Goal: Information Seeking & Learning: Learn about a topic

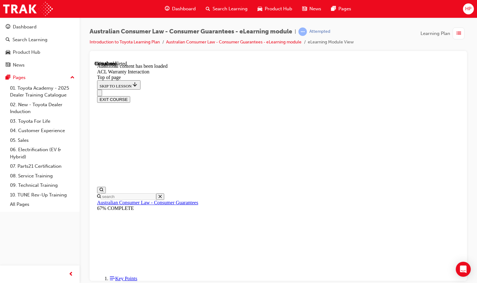
scroll to position [476, 0]
drag, startPoint x: 233, startPoint y: 157, endPoint x: 238, endPoint y: 158, distance: 5.4
drag, startPoint x: 336, startPoint y: 215, endPoint x: 224, endPoint y: 186, distance: 116.0
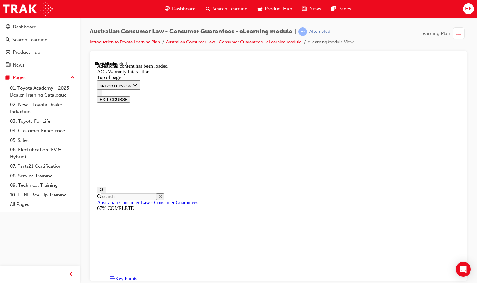
drag, startPoint x: 333, startPoint y: 183, endPoint x: 350, endPoint y: 193, distance: 18.9
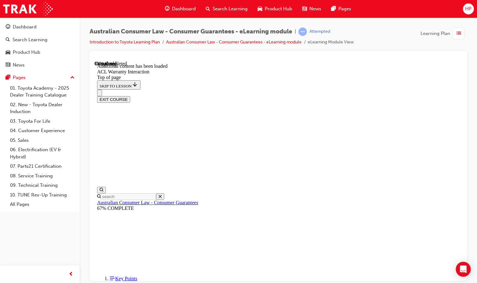
drag, startPoint x: 307, startPoint y: 237, endPoint x: 316, endPoint y: 235, distance: 9.9
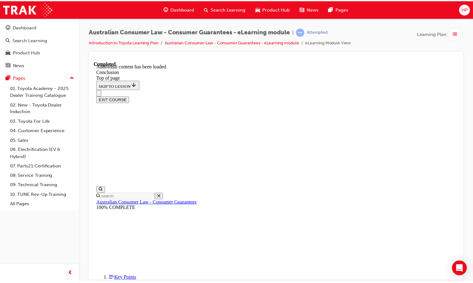
scroll to position [50, 0]
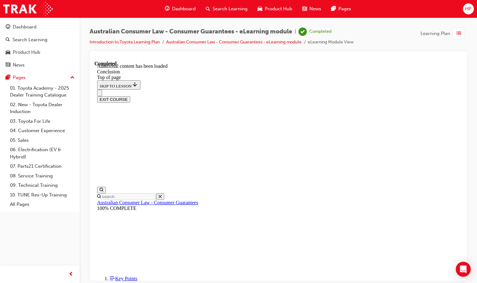
click at [178, 11] on span "Dashboard" at bounding box center [184, 8] width 24 height 7
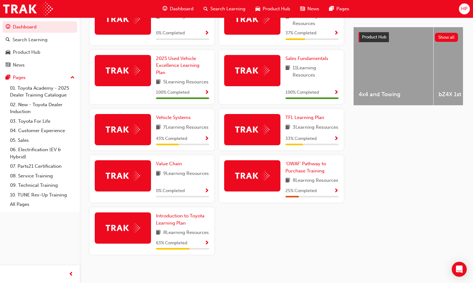
scroll to position [266, 0]
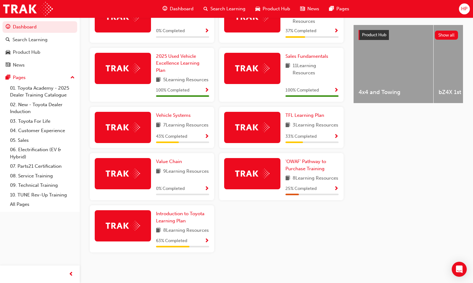
click at [380, 202] on div "Latest News Show all Welcome to your new Training Resource Centre Revolutionise…" at bounding box center [407, 94] width 109 height 347
click at [206, 241] on span "Show Progress" at bounding box center [206, 241] width 5 height 6
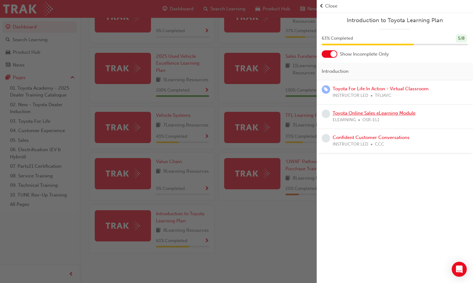
click at [354, 114] on link "Toyota Online Sales eLearning Module" at bounding box center [373, 113] width 83 height 6
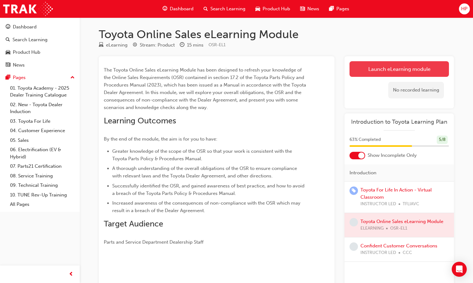
click at [378, 67] on link "Launch eLearning module" at bounding box center [398, 69] width 99 height 16
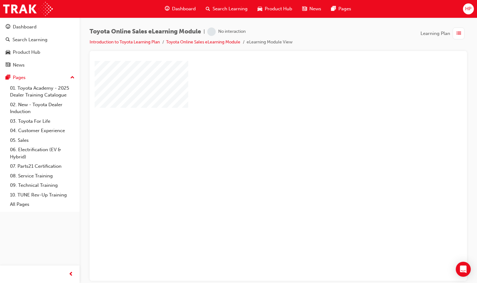
scroll to position [19, 0]
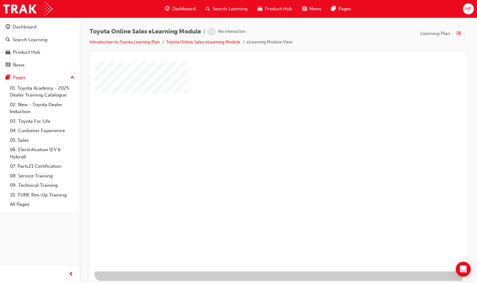
click at [261, 138] on div "play" at bounding box center [261, 138] width 0 height 0
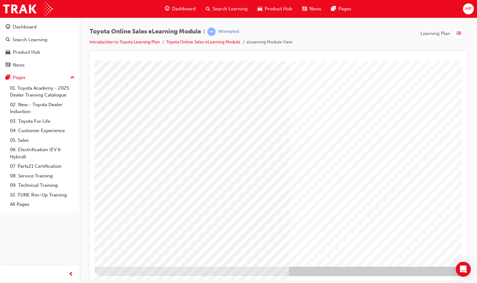
scroll to position [19, 62]
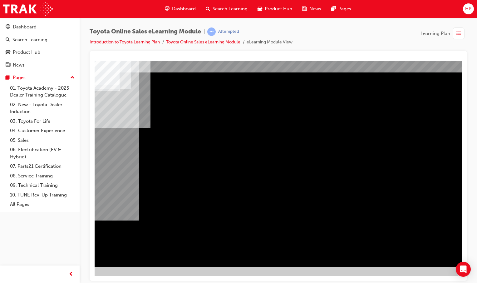
scroll to position [0, 0]
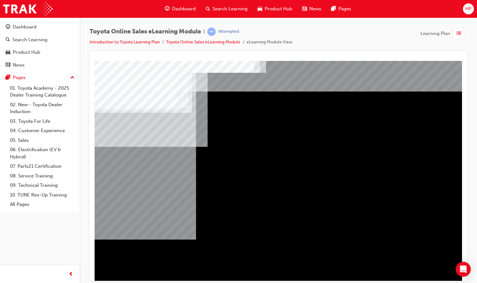
drag, startPoint x: 325, startPoint y: 225, endPoint x: 250, endPoint y: 237, distance: 76.7
click at [256, 229] on div "Navigation" at bounding box center [307, 173] width 425 height 225
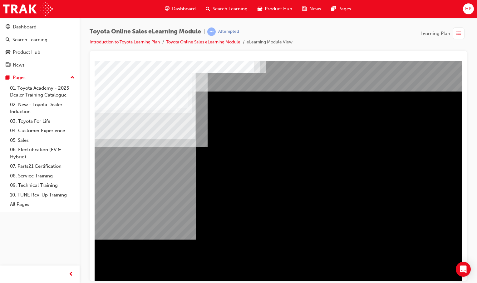
drag, startPoint x: 176, startPoint y: 106, endPoint x: 207, endPoint y: 107, distance: 31.0
click at [207, 107] on div "Navigation" at bounding box center [307, 173] width 425 height 225
drag, startPoint x: 140, startPoint y: 142, endPoint x: 151, endPoint y: 163, distance: 23.8
click at [151, 163] on div "Navigation" at bounding box center [307, 173] width 425 height 225
drag, startPoint x: 151, startPoint y: 163, endPoint x: 135, endPoint y: 188, distance: 29.8
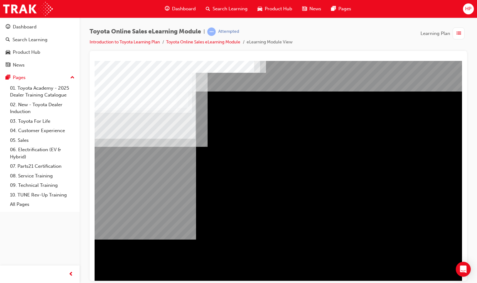
click at [135, 188] on div "Navigation" at bounding box center [307, 173] width 425 height 225
drag, startPoint x: 265, startPoint y: 262, endPoint x: 278, endPoint y: 264, distance: 13.2
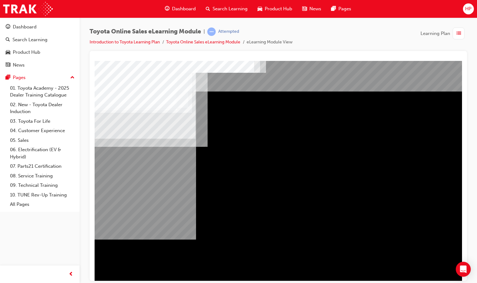
drag, startPoint x: 396, startPoint y: 256, endPoint x: 393, endPoint y: 278, distance: 21.5
click at [393, 63] on html "Navigation Loading..." at bounding box center [279, 62] width 368 height 2
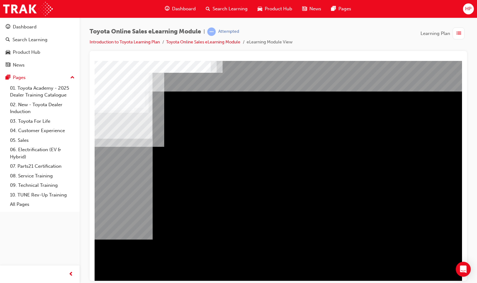
scroll to position [0, 41]
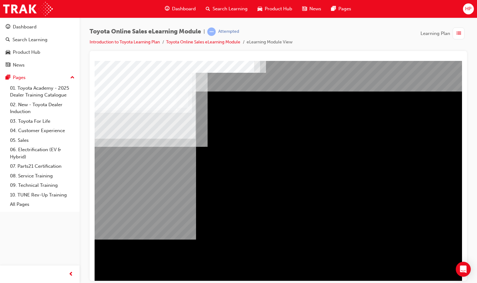
drag, startPoint x: 151, startPoint y: 122, endPoint x: 154, endPoint y: 136, distance: 14.3
click at [154, 149] on div "Navigation" at bounding box center [307, 173] width 425 height 225
drag, startPoint x: 152, startPoint y: 163, endPoint x: 153, endPoint y: 174, distance: 10.6
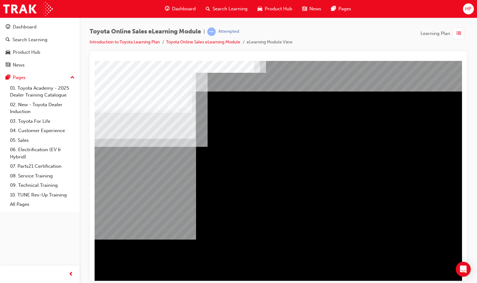
click at [152, 166] on div "Navigation" at bounding box center [307, 173] width 425 height 225
drag, startPoint x: 153, startPoint y: 184, endPoint x: 151, endPoint y: 195, distance: 10.8
click at [153, 187] on div "Navigation" at bounding box center [307, 173] width 425 height 225
drag, startPoint x: 181, startPoint y: 106, endPoint x: 186, endPoint y: 106, distance: 5.3
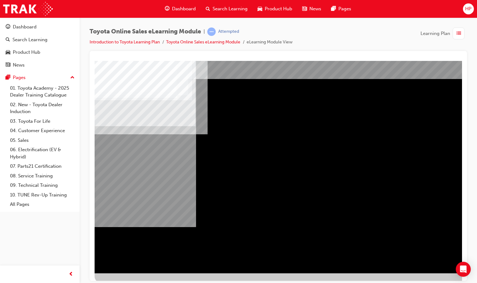
scroll to position [19, 0]
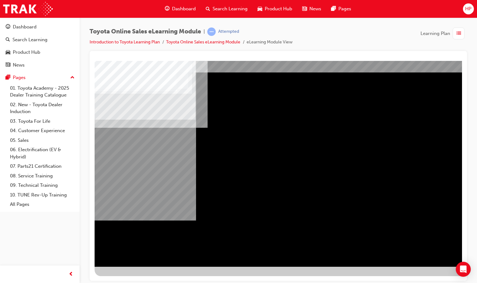
drag, startPoint x: 146, startPoint y: 175, endPoint x: 167, endPoint y: 189, distance: 25.0
drag, startPoint x: 200, startPoint y: 268, endPoint x: 206, endPoint y: 274, distance: 8.4
click at [205, 273] on div "Navigation" at bounding box center [307, 159] width 425 height 234
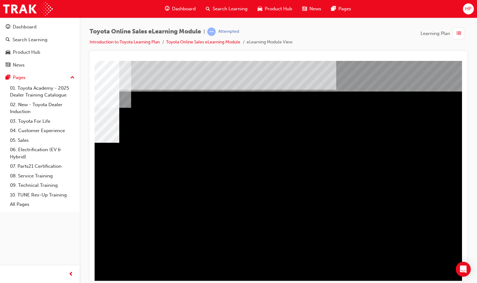
scroll to position [0, 0]
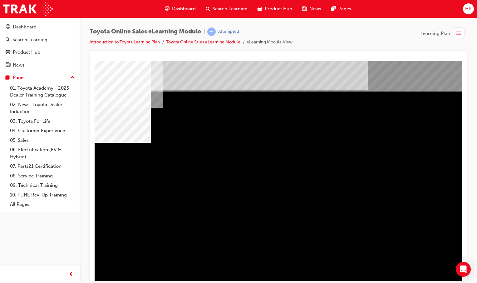
scroll to position [0, 26]
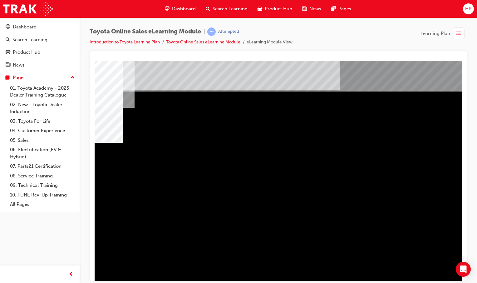
scroll to position [0, 62]
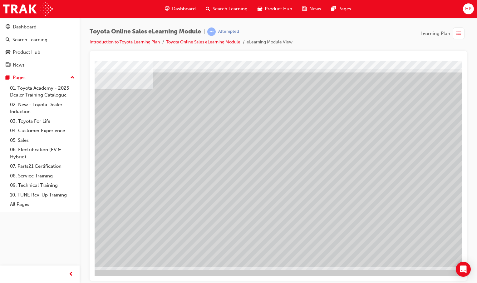
scroll to position [19, 34]
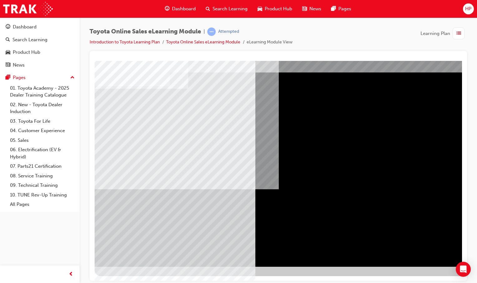
scroll to position [0, 0]
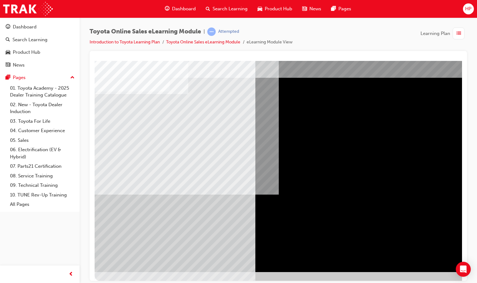
scroll to position [19, 0]
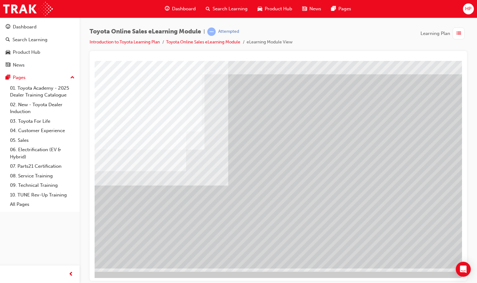
scroll to position [17, 57]
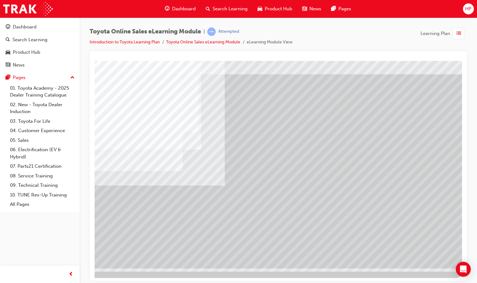
drag, startPoint x: 369, startPoint y: 170, endPoint x: 363, endPoint y: 155, distance: 15.4
click at [363, 155] on div "multistate" at bounding box center [249, 155] width 425 height 225
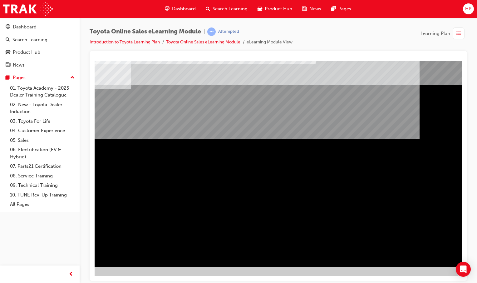
scroll to position [19, 62]
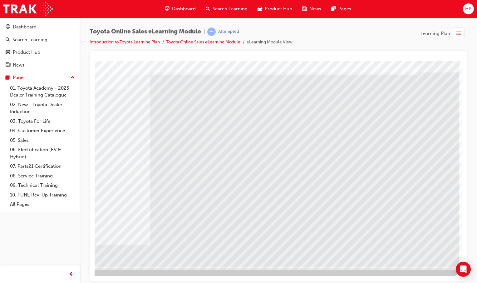
scroll to position [0, 0]
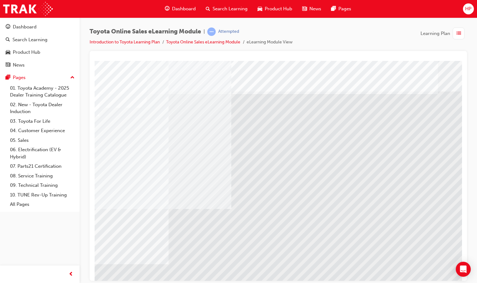
scroll to position [0, 62]
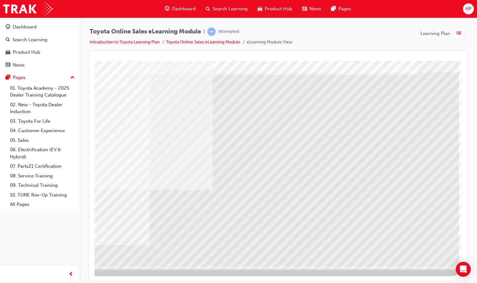
scroll to position [19, 62]
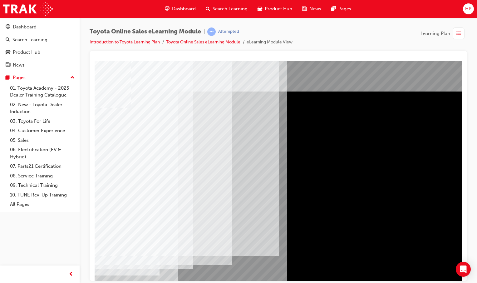
scroll to position [0, 0]
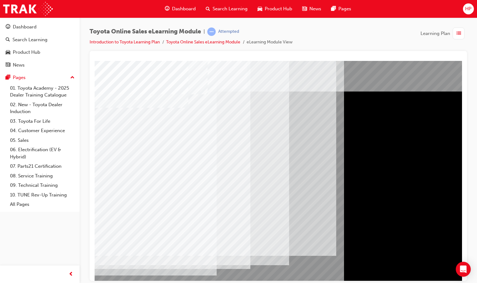
click at [179, 265] on div "multistate" at bounding box center [307, 173] width 425 height 225
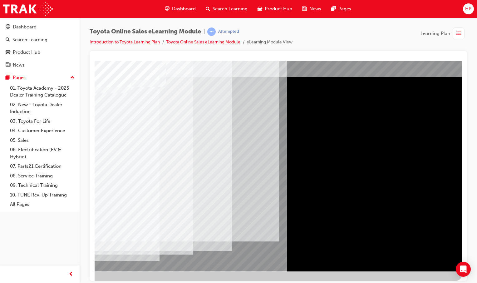
scroll to position [18, 62]
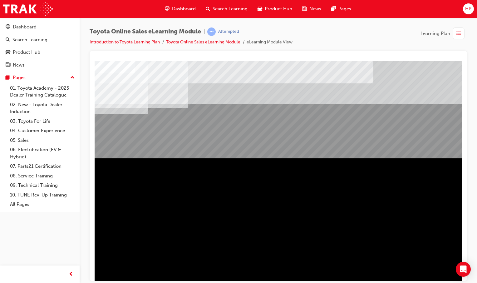
scroll to position [0, 62]
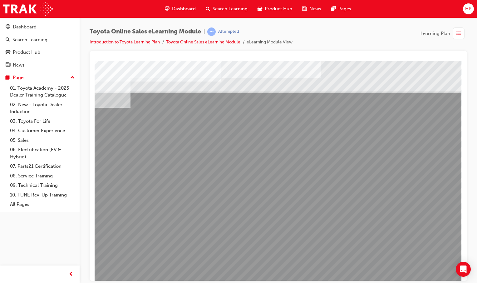
scroll to position [0, 0]
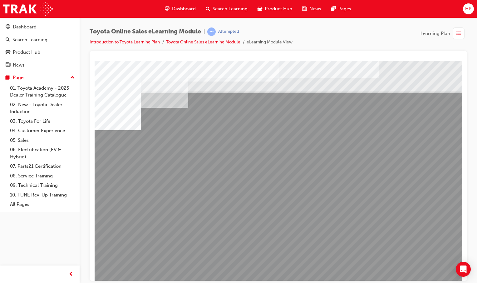
drag, startPoint x: 183, startPoint y: 213, endPoint x: 212, endPoint y: 201, distance: 32.2
drag, startPoint x: 230, startPoint y: 224, endPoint x: 227, endPoint y: 221, distance: 4.4
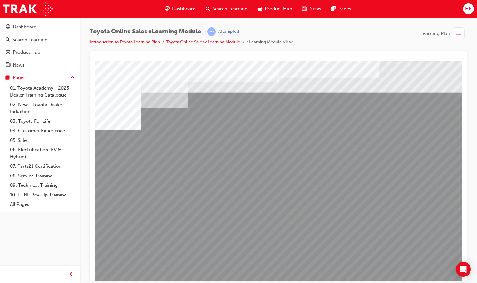
scroll to position [0, 62]
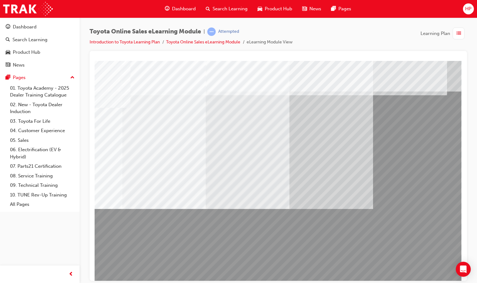
scroll to position [0, 0]
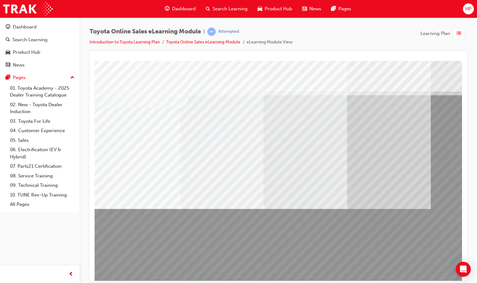
drag, startPoint x: 341, startPoint y: 222, endPoint x: 182, endPoint y: 229, distance: 159.1
click at [185, 233] on div at bounding box center [307, 173] width 425 height 225
drag, startPoint x: 324, startPoint y: 278, endPoint x: 400, endPoint y: 343, distance: 100.4
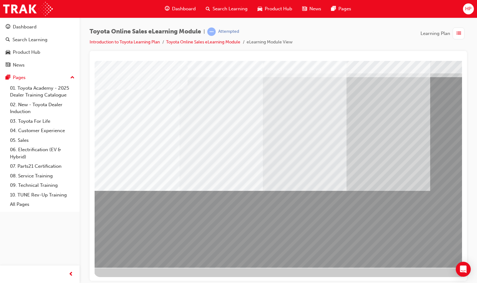
scroll to position [19, 1]
drag, startPoint x: 312, startPoint y: 151, endPoint x: 347, endPoint y: 146, distance: 35.9
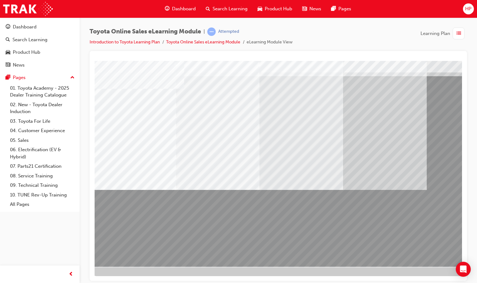
scroll to position [19, 5]
drag, startPoint x: 412, startPoint y: 253, endPoint x: 366, endPoint y: 267, distance: 47.5
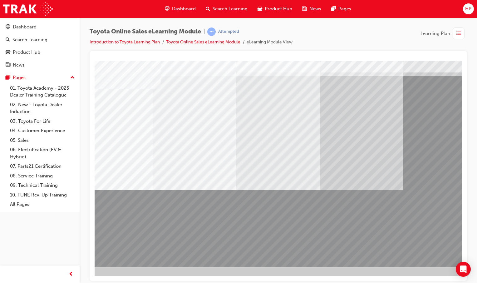
scroll to position [19, 7]
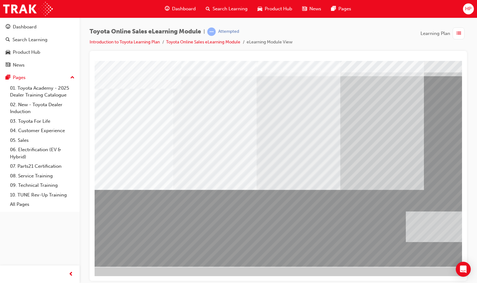
drag, startPoint x: 236, startPoint y: 236, endPoint x: 569, endPoint y: 289, distance: 337.9
drag, startPoint x: 385, startPoint y: 227, endPoint x: 464, endPoint y: 228, distance: 78.4
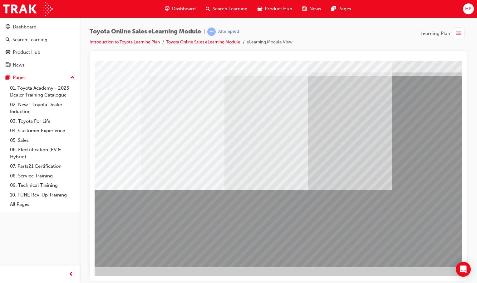
scroll to position [19, 42]
drag, startPoint x: 295, startPoint y: 275, endPoint x: 259, endPoint y: 276, distance: 35.6
click at [259, 44] on html "Loading..." at bounding box center [236, 43] width 368 height 2
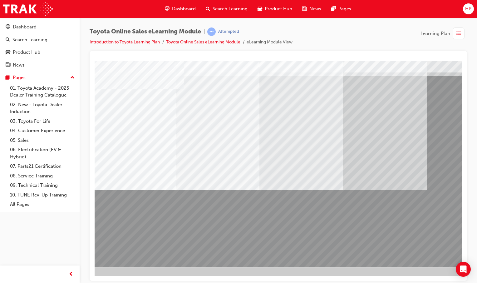
scroll to position [19, 0]
drag, startPoint x: 239, startPoint y: 281, endPoint x: 202, endPoint y: 264, distance: 40.8
click at [202, 44] on html "Loading..." at bounding box center [279, 43] width 368 height 2
drag, startPoint x: 330, startPoint y: 342, endPoint x: 236, endPoint y: 279, distance: 113.1
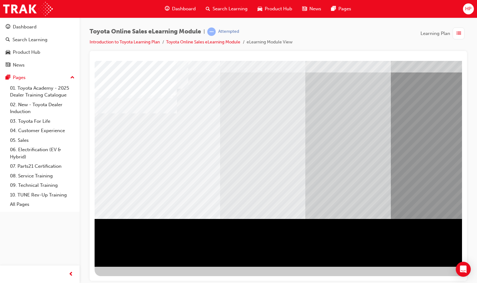
scroll to position [0, 0]
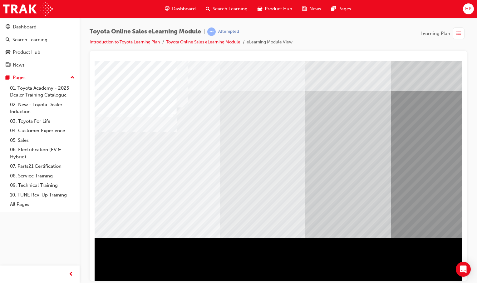
drag, startPoint x: 343, startPoint y: 231, endPoint x: 329, endPoint y: 223, distance: 16.2
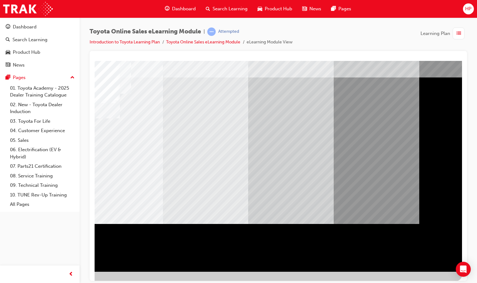
scroll to position [19, 61]
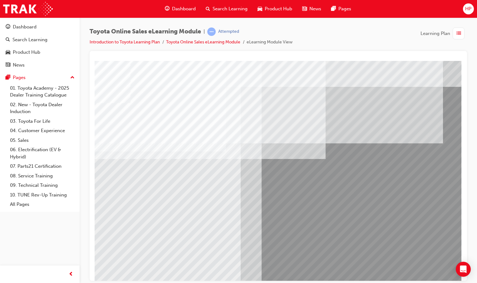
scroll to position [19, 62]
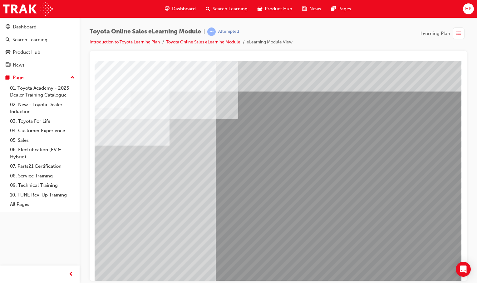
scroll to position [0, 0]
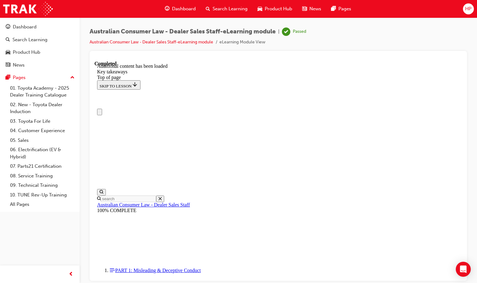
click at [187, 10] on span "Dashboard" at bounding box center [184, 8] width 24 height 7
